Goal: Information Seeking & Learning: Learn about a topic

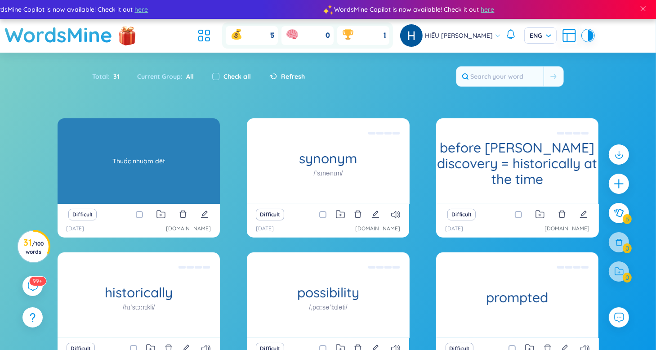
click at [156, 158] on div "textile dye Thuốc nhuộm dệt" at bounding box center [139, 160] width 162 height 85
click at [177, 182] on div "Thuốc nhuộm dệt" at bounding box center [138, 160] width 153 height 81
click at [178, 163] on div "Thuốc nhuộm dệt" at bounding box center [138, 160] width 153 height 81
click at [146, 158] on div "Thuốc nhuộm dệt" at bounding box center [138, 160] width 153 height 81
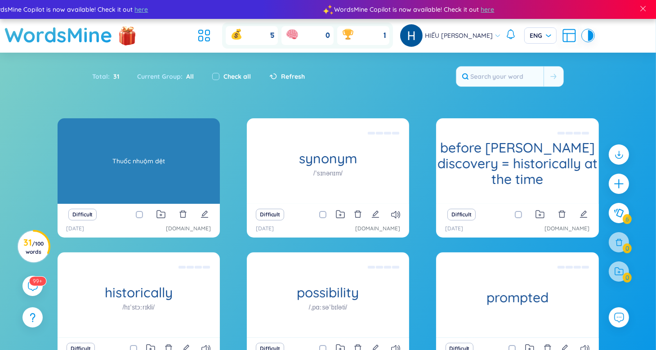
click at [182, 175] on div "Thuốc nhuộm dệt" at bounding box center [138, 160] width 153 height 81
click at [152, 182] on div "Thuốc nhuộm dệt" at bounding box center [138, 160] width 153 height 81
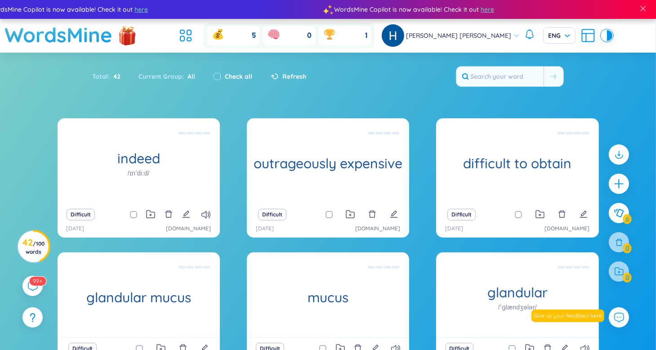
click at [210, 212] on div "Difficult" at bounding box center [138, 214] width 153 height 13
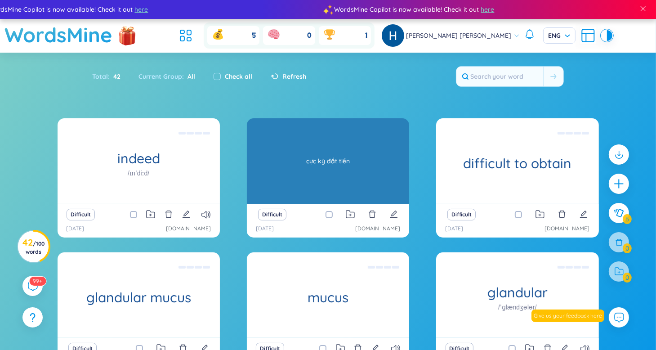
click at [363, 166] on div "cực kỳ đắt tiền" at bounding box center [327, 160] width 153 height 81
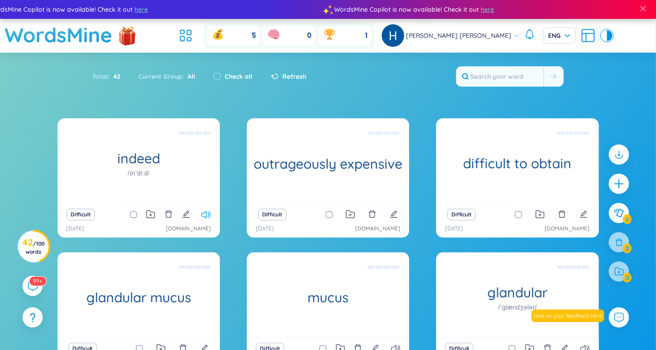
click at [205, 213] on icon at bounding box center [205, 215] width 9 height 8
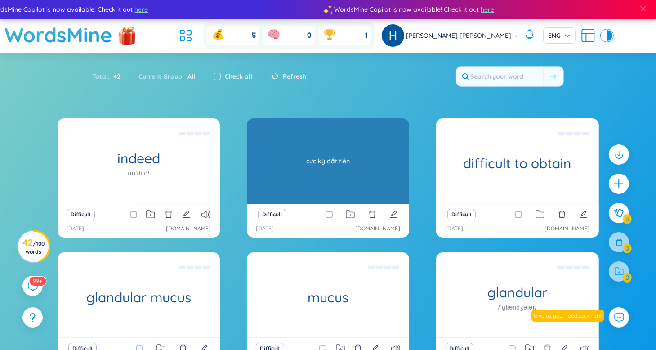
click at [349, 170] on div "cực kỳ đắt tiền" at bounding box center [327, 160] width 153 height 81
click at [364, 182] on div "outrageously expensive cực kỳ đắt tiền" at bounding box center [328, 160] width 162 height 85
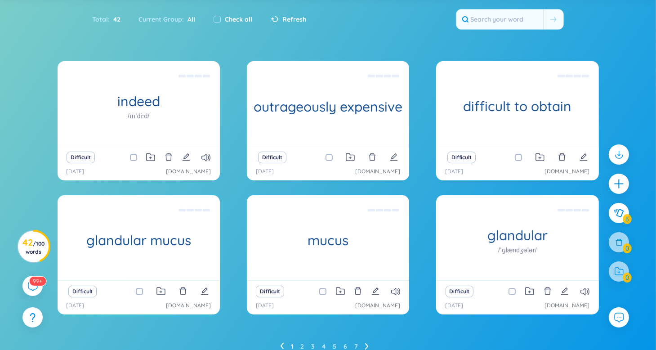
scroll to position [96, 0]
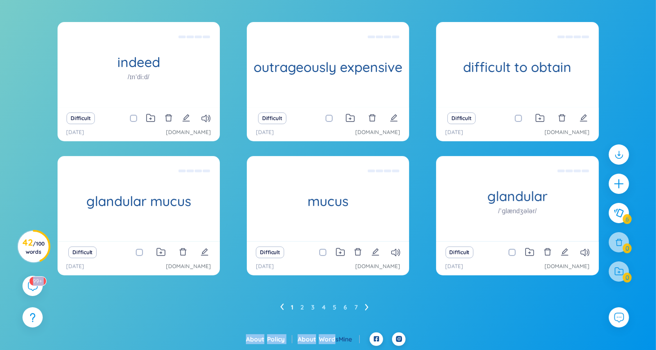
drag, startPoint x: 342, startPoint y: 304, endPoint x: 334, endPoint y: 334, distance: 31.3
click at [334, 334] on div "WordsMine Copilot is now available! Check it out here WordsMine Copilot is now …" at bounding box center [328, 127] width 656 height 446
click at [253, 319] on div "indeed /ɪnˈdiːd/ thực vậy phải đó quả nhiên thật Difficult 22/8/2025 dolaca…" at bounding box center [328, 177] width 656 height 310
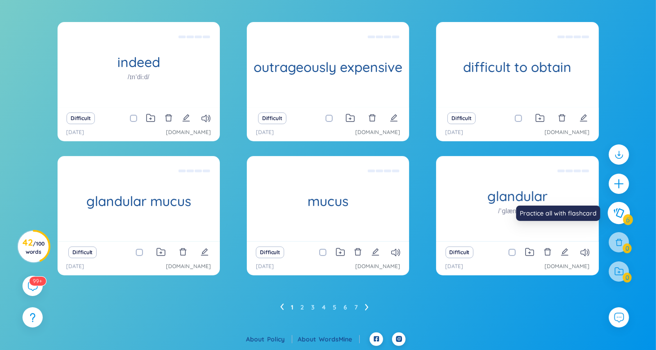
click at [624, 216] on button at bounding box center [619, 213] width 22 height 22
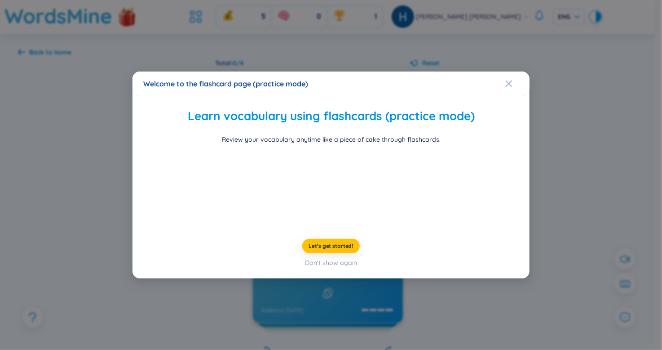
click at [604, 156] on div "Welcome to the flashcard page (practice mode) Learn vocabulary using flashcards…" at bounding box center [331, 175] width 662 height 350
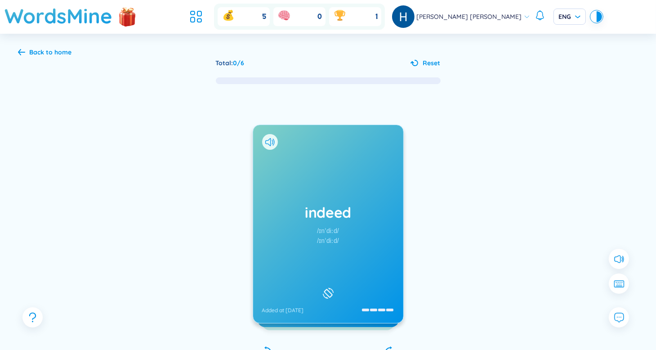
click at [361, 204] on h1 "indeed" at bounding box center [328, 212] width 132 height 20
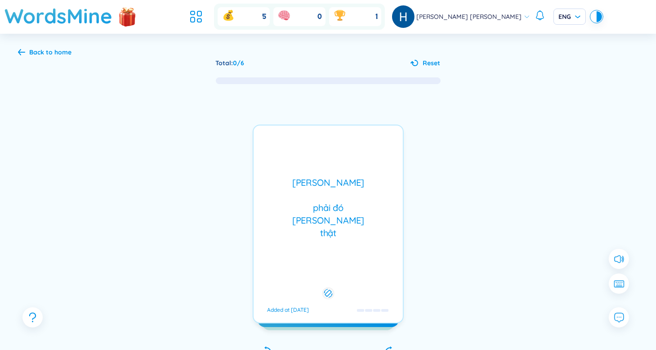
click at [351, 205] on div "thực vậy phải đó quả nhiên thật" at bounding box center [328, 207] width 140 height 63
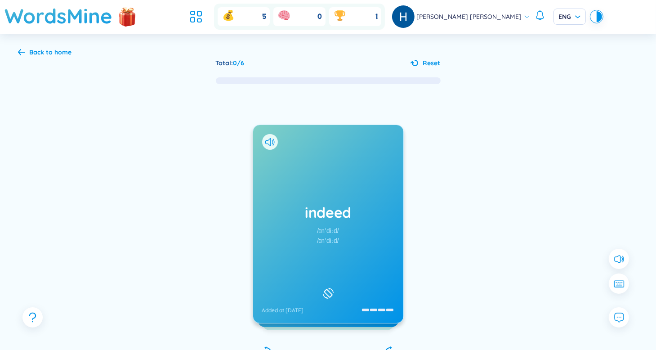
click at [351, 205] on h1 "indeed" at bounding box center [328, 212] width 132 height 20
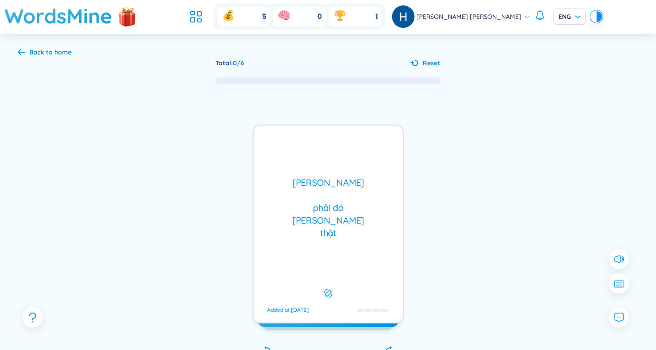
click at [351, 205] on div "thực vậy phải đó quả nhiên thật" at bounding box center [328, 207] width 140 height 63
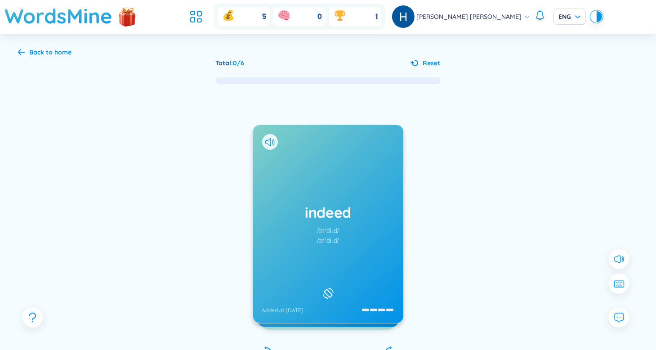
click at [351, 222] on h1 "indeed" at bounding box center [328, 212] width 132 height 20
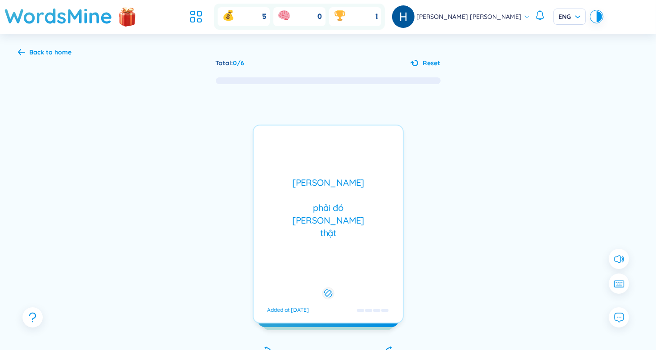
click at [351, 222] on div "thực vậy phải đó quả nhiên thật" at bounding box center [328, 207] width 140 height 63
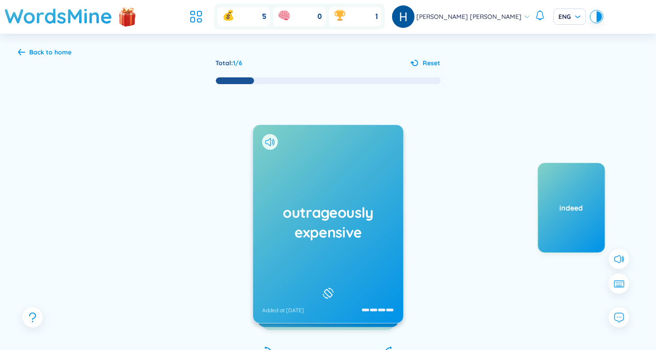
click at [381, 222] on h1 "outrageously expensive" at bounding box center [328, 222] width 132 height 40
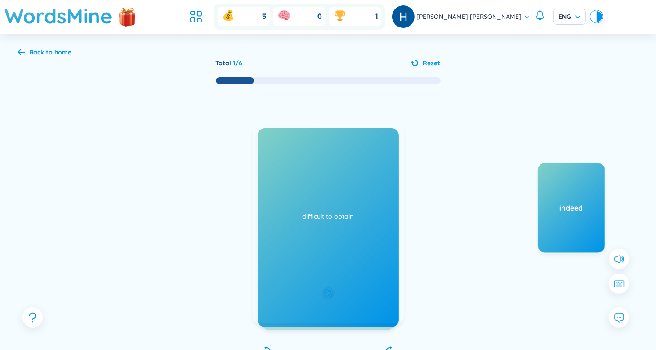
click at [381, 222] on div "cực kỳ đắt tiền Added at 22/8/2025" at bounding box center [328, 223] width 151 height 199
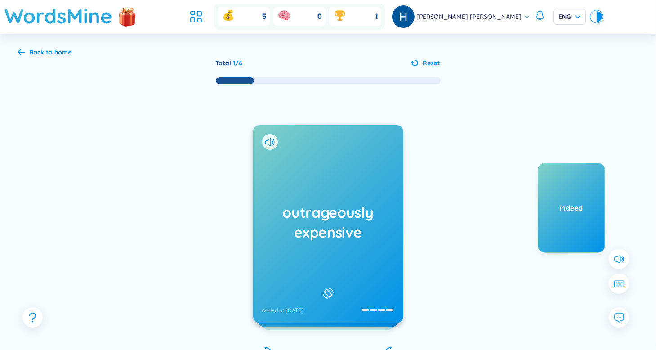
click at [351, 219] on h1 "outrageously expensive" at bounding box center [328, 222] width 132 height 40
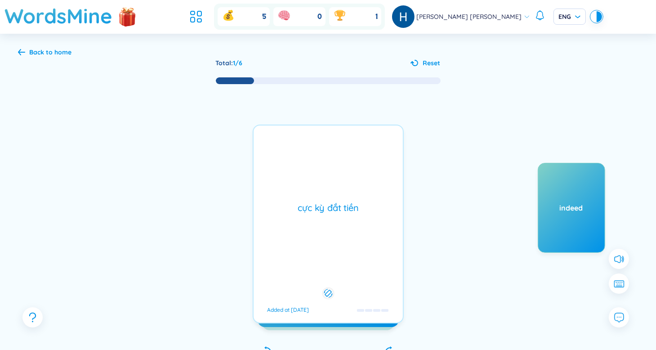
click at [332, 183] on div "cực kỳ đắt tiền Added at 22/8/2025" at bounding box center [328, 223] width 151 height 199
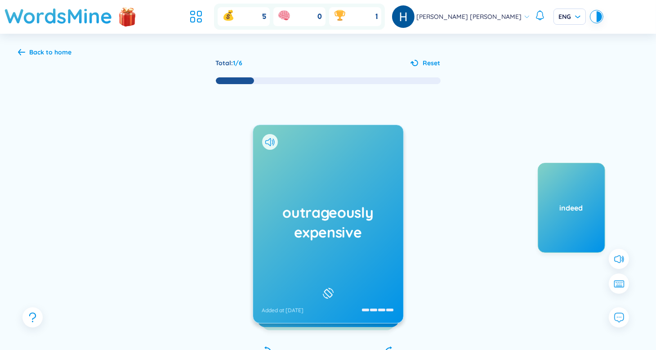
click at [270, 137] on div at bounding box center [270, 142] width 16 height 16
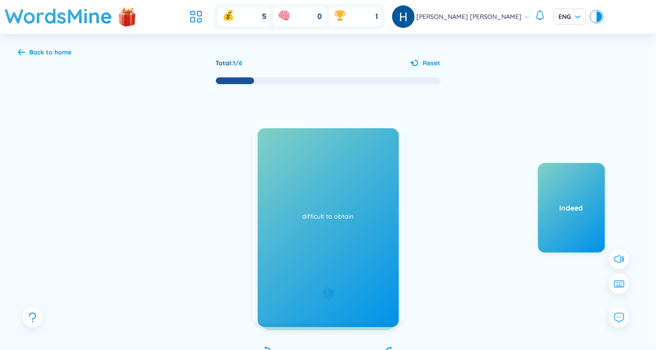
click at [273, 144] on div "cực kỳ đắt tiền Added at 22/8/2025" at bounding box center [328, 223] width 151 height 199
click at [271, 140] on icon at bounding box center [269, 142] width 9 height 8
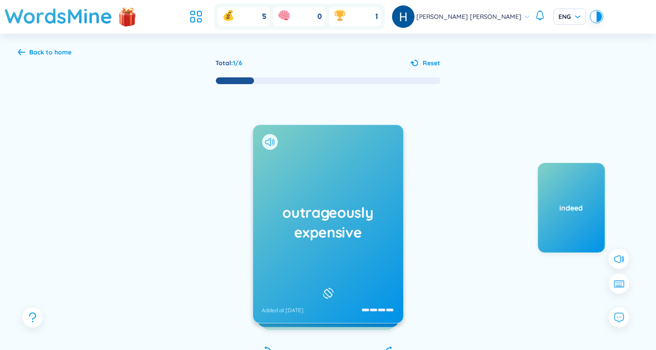
click at [271, 140] on icon at bounding box center [269, 142] width 9 height 8
click at [315, 184] on div "outrageously expensive Added at 22/8/2025" at bounding box center [328, 224] width 150 height 198
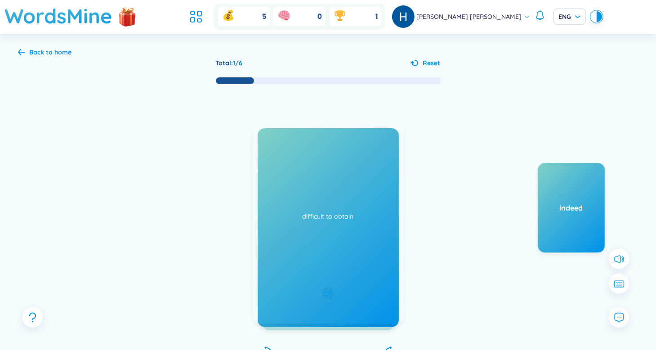
click at [315, 184] on div "cực kỳ đắt tiền Added at 22/8/2025" at bounding box center [328, 223] width 151 height 199
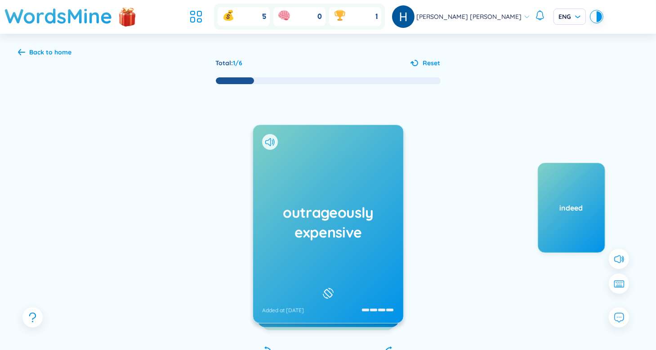
click at [334, 221] on h1 "outrageously expensive" at bounding box center [328, 222] width 132 height 40
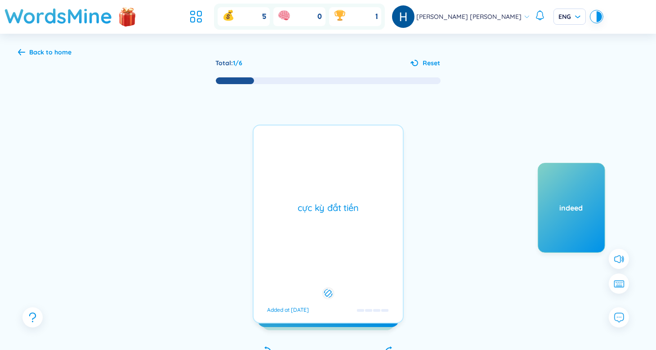
click at [334, 218] on div "outrageously expensive Added at 22/8/2025 cực kỳ đắt tiền Added at 22/8/2025" at bounding box center [328, 223] width 151 height 199
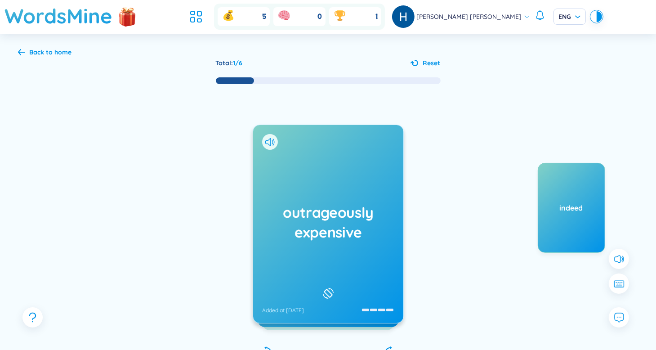
click at [334, 214] on h1 "outrageously expensive" at bounding box center [328, 222] width 132 height 40
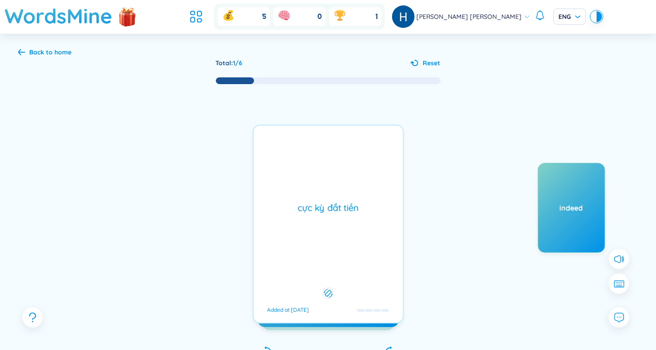
click at [334, 213] on div "cực kỳ đắt tiền" at bounding box center [328, 207] width 140 height 13
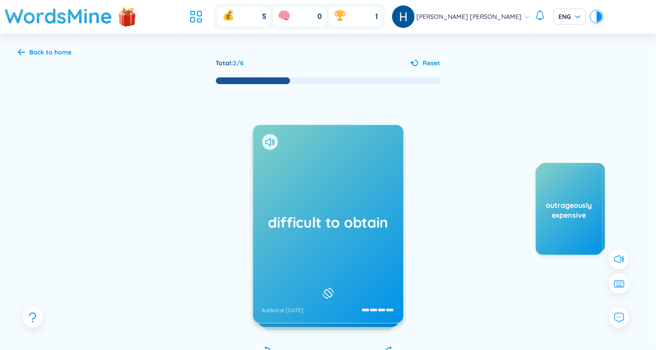
click at [338, 200] on div "difficult to obtain Added at 22/8/2025" at bounding box center [328, 224] width 150 height 198
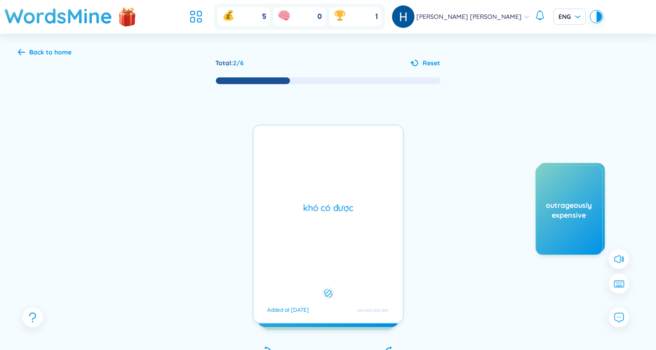
click at [338, 200] on div "khó có được Added at 22/8/2025" at bounding box center [328, 223] width 151 height 199
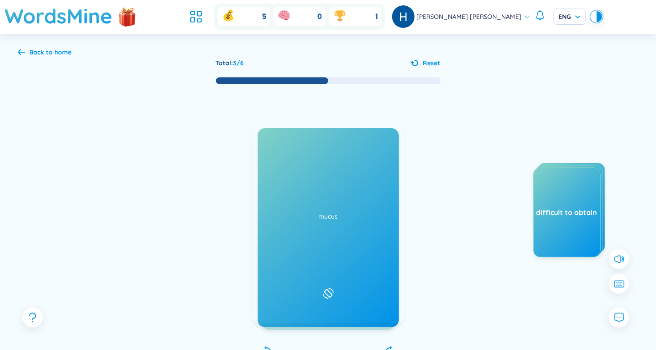
click at [270, 144] on icon at bounding box center [267, 142] width 5 height 8
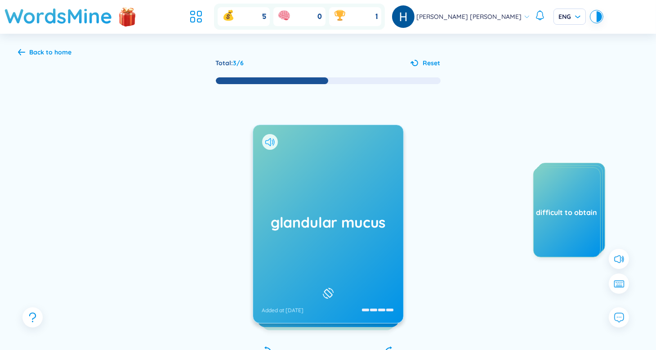
click at [271, 144] on icon at bounding box center [269, 142] width 9 height 8
click at [369, 224] on h1 "glandular mucus" at bounding box center [328, 222] width 132 height 20
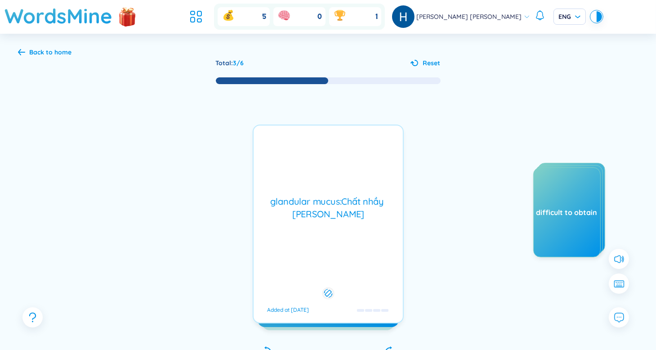
click at [369, 224] on div "glandular mucus:Chất nhầy tuyến hạch Added at 22/8/2025" at bounding box center [328, 223] width 151 height 199
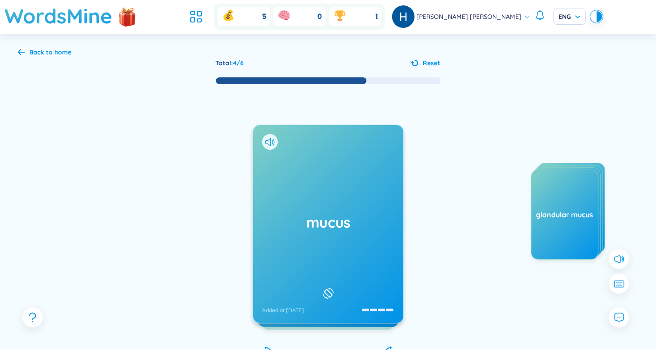
click at [353, 213] on h1 "mucus" at bounding box center [328, 222] width 132 height 20
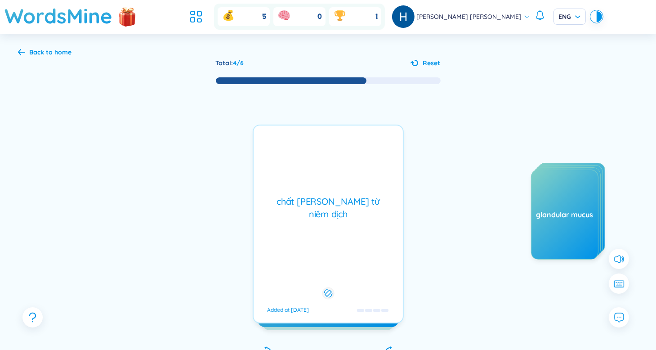
click at [353, 213] on div "chất nhầy Danh từ niêm dịch" at bounding box center [328, 207] width 140 height 25
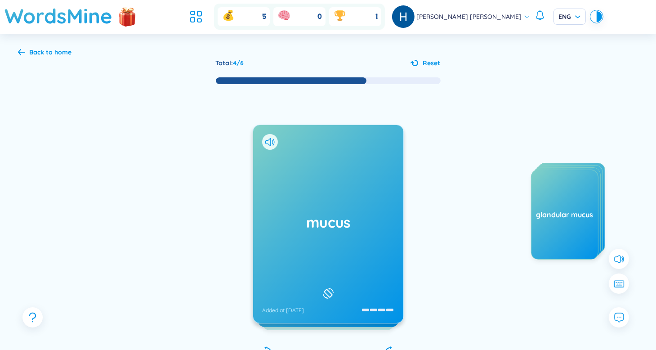
click at [340, 221] on h1 "mucus" at bounding box center [328, 222] width 132 height 20
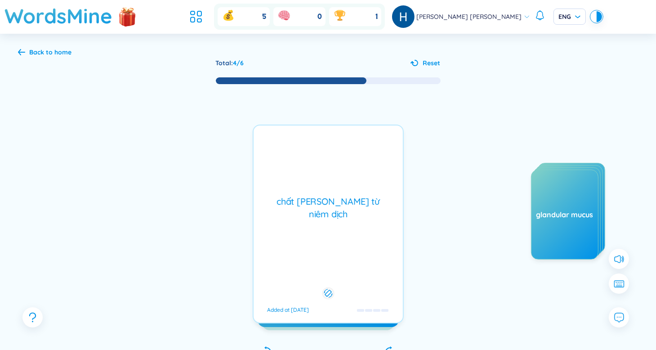
click at [340, 220] on div "chất nhầy Danh từ niêm dịch" at bounding box center [328, 207] width 140 height 25
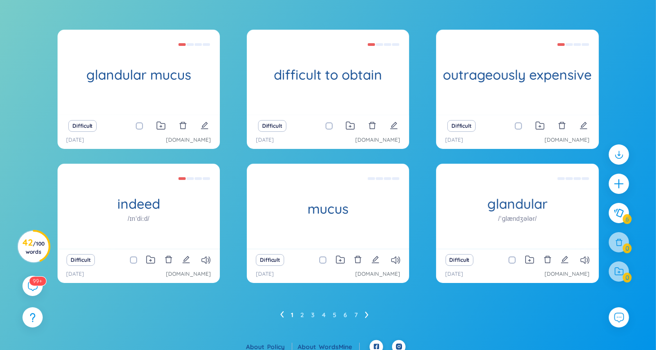
scroll to position [96, 0]
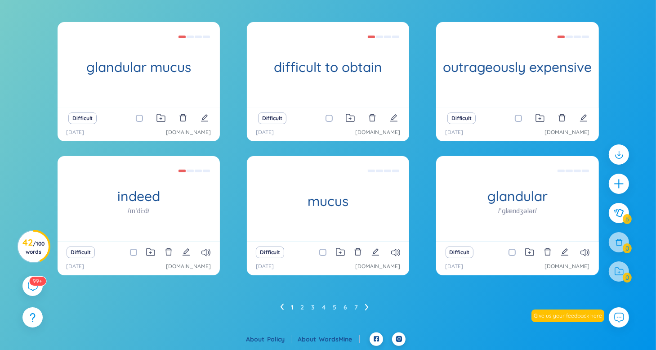
click at [365, 308] on icon at bounding box center [367, 306] width 4 height 7
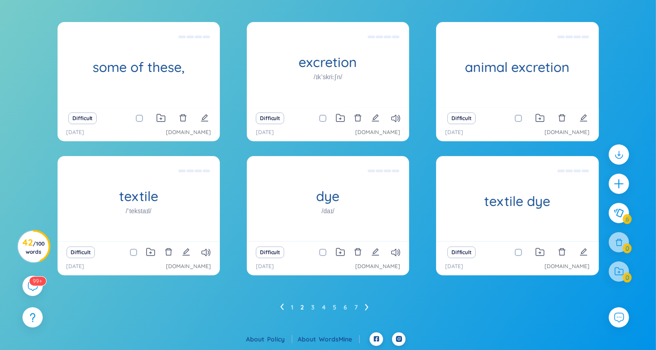
click at [367, 305] on icon at bounding box center [366, 307] width 3 height 6
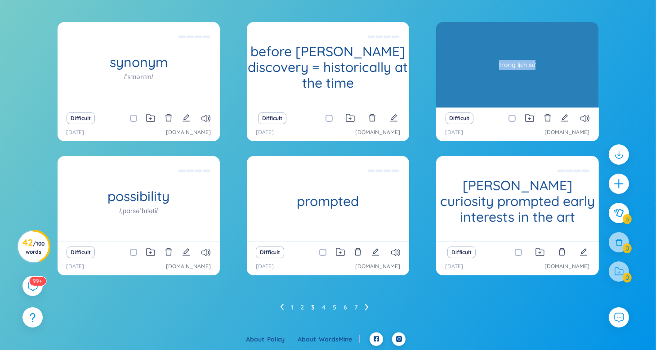
drag, startPoint x: 497, startPoint y: 63, endPoint x: 548, endPoint y: 64, distance: 50.8
click at [548, 64] on div "trong lịch sử" at bounding box center [516, 64] width 153 height 81
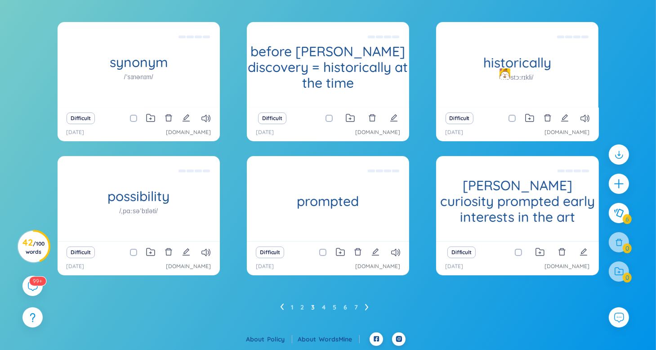
copy div "trong lịch sử"
click at [291, 302] on link "1" at bounding box center [292, 306] width 2 height 13
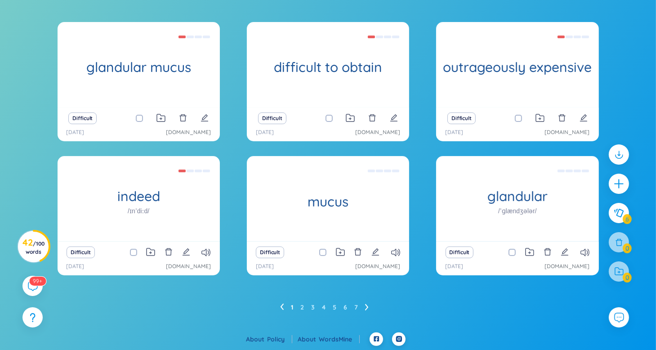
click at [364, 305] on ul "1 2 3 4 5 6 7" at bounding box center [328, 307] width 96 height 14
drag, startPoint x: 364, startPoint y: 305, endPoint x: 371, endPoint y: 306, distance: 6.8
click at [367, 305] on ul "1 2 3 4 5 6 7" at bounding box center [328, 307] width 96 height 14
click at [370, 306] on ul "1 2 3 4 5 6 7" at bounding box center [328, 307] width 96 height 14
click at [362, 307] on ul "1 2 3 4 5 6 7" at bounding box center [328, 307] width 96 height 14
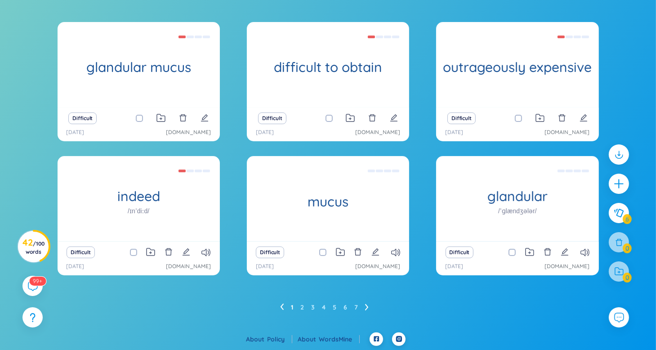
click at [365, 306] on icon at bounding box center [367, 306] width 4 height 7
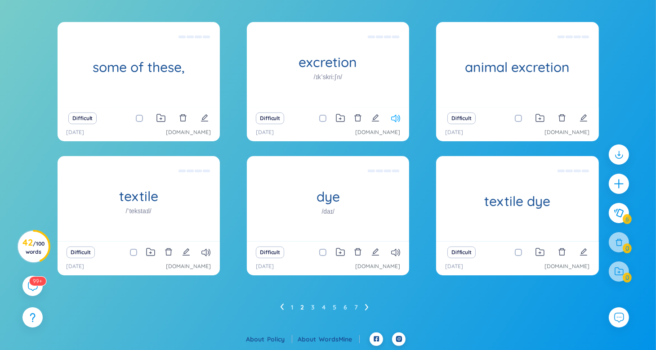
click at [395, 117] on icon at bounding box center [395, 119] width 9 height 8
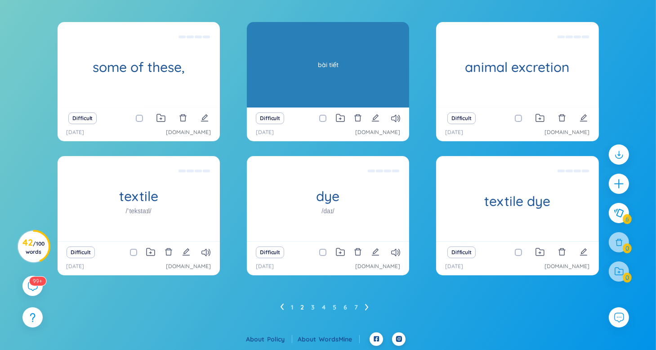
click at [374, 76] on div "excretion /ɪkˈskriːʃn/ bài tiết" at bounding box center [328, 64] width 162 height 85
click at [374, 76] on div "bài tiết" at bounding box center [327, 64] width 153 height 81
click at [377, 85] on div "bài tiết" at bounding box center [327, 64] width 153 height 81
